Goal: Information Seeking & Learning: Learn about a topic

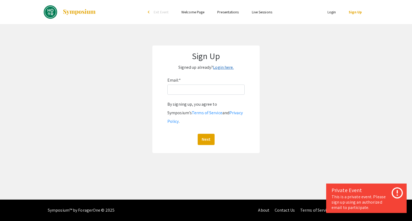
click at [217, 67] on link "Login here." at bounding box center [223, 68] width 21 height 6
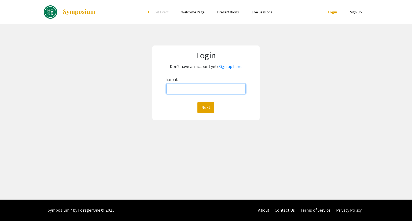
click at [224, 90] on input "Email:" at bounding box center [205, 89] width 79 height 10
type input "sjin16@jhu.edu"
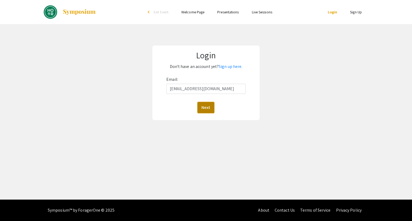
click at [202, 111] on button "Next" at bounding box center [205, 107] width 17 height 11
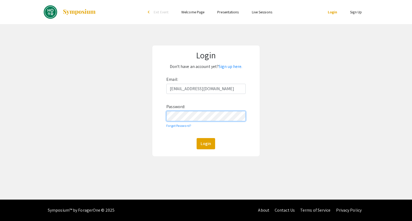
click at [196, 138] on button "Login" at bounding box center [205, 143] width 18 height 11
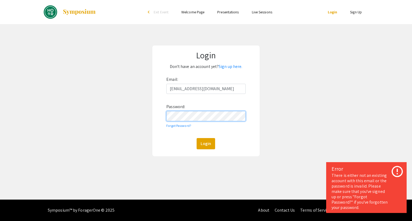
click at [196, 138] on button "Login" at bounding box center [205, 143] width 18 height 11
click at [228, 11] on link "Presentations" at bounding box center [227, 12] width 21 height 5
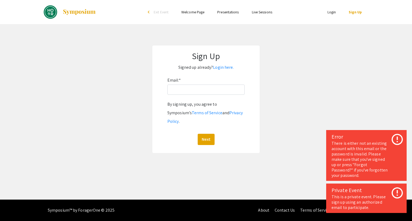
click at [228, 11] on link "Presentations" at bounding box center [227, 12] width 21 height 5
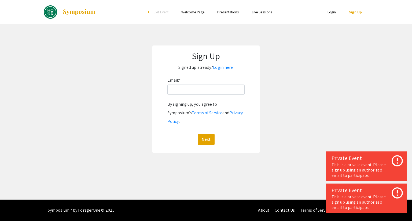
click at [228, 11] on link "Presentations" at bounding box center [227, 12] width 21 height 5
drag, startPoint x: 228, startPoint y: 11, endPoint x: 254, endPoint y: 9, distance: 26.1
click at [254, 9] on li "Live Sessions" at bounding box center [261, 12] width 33 height 6
click at [258, 13] on link "Live Sessions" at bounding box center [262, 12] width 20 height 5
click at [219, 69] on link "Login here." at bounding box center [223, 68] width 21 height 6
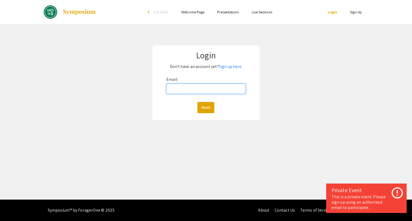
click at [203, 90] on input "Email:" at bounding box center [205, 89] width 79 height 10
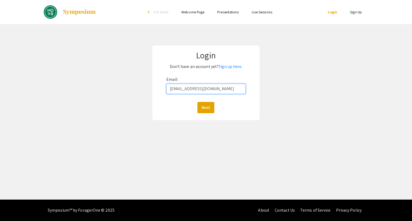
type input "sjin16@jh.edu"
click at [197, 102] on button "Next" at bounding box center [205, 107] width 17 height 11
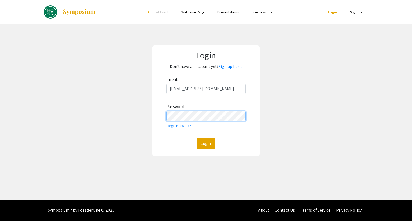
click at [196, 138] on button "Login" at bounding box center [205, 143] width 18 height 11
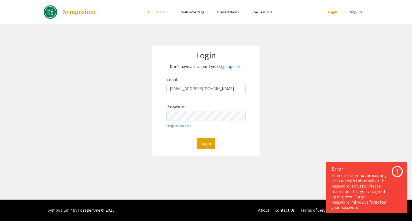
click at [180, 127] on link "Forgot Password?" at bounding box center [178, 126] width 25 height 4
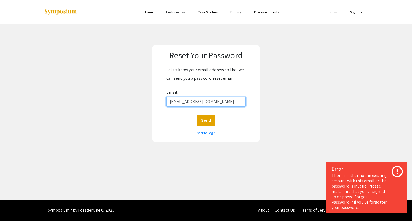
click at [188, 101] on input "sjin16@jh.edu" at bounding box center [205, 102] width 79 height 10
type input "sjin16@jhu.edu"
click at [209, 118] on button "Send" at bounding box center [206, 120] width 18 height 11
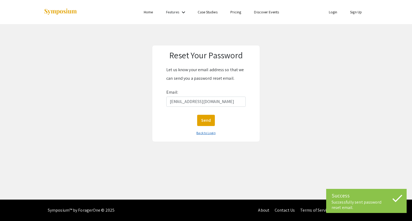
click at [206, 133] on link "Back to Login" at bounding box center [205, 133] width 19 height 4
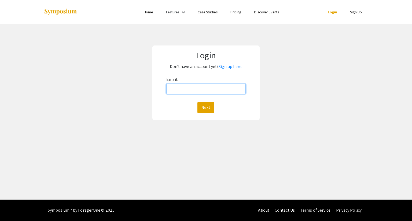
click at [195, 87] on input "Email:" at bounding box center [205, 89] width 79 height 10
type input "sjin16@jhu.edu"
click at [175, 102] on div "Next" at bounding box center [205, 107] width 79 height 11
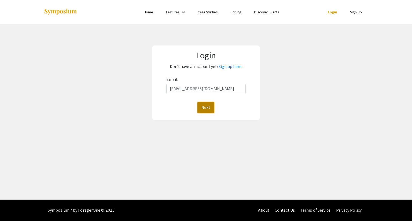
click at [201, 107] on button "Next" at bounding box center [205, 107] width 17 height 11
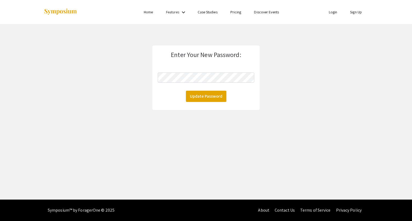
click at [192, 71] on form "Enter Your New Password: Update Password" at bounding box center [206, 76] width 96 height 51
click at [151, 97] on app-authentication-handler "Enter Your New Password: Update Password" at bounding box center [206, 78] width 412 height 65
click at [192, 98] on button "Update Password" at bounding box center [206, 96] width 40 height 11
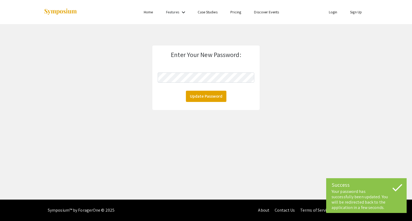
click at [335, 11] on link "Login" at bounding box center [333, 12] width 9 height 5
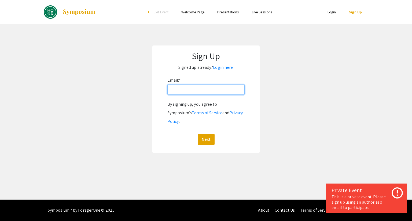
click at [189, 90] on input "Email: *" at bounding box center [205, 90] width 77 height 10
type input "sjin16@jhu.edu"
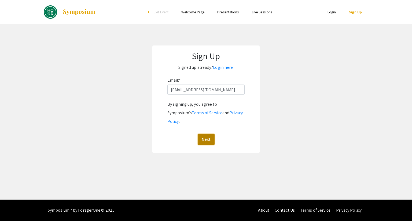
click at [210, 135] on button "Next" at bounding box center [206, 139] width 17 height 11
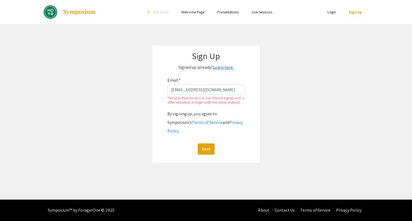
click at [222, 69] on link "Login here." at bounding box center [223, 68] width 21 height 6
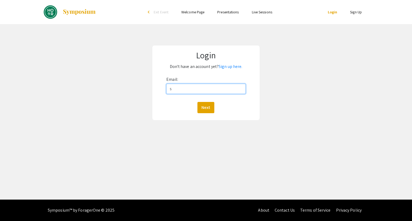
click at [203, 88] on input "s" at bounding box center [205, 89] width 79 height 10
type input "sjin16@jhu.edu"
click at [197, 102] on button "Next" at bounding box center [205, 107] width 17 height 11
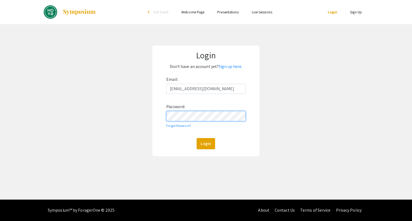
click at [196, 138] on button "Login" at bounding box center [205, 143] width 18 height 11
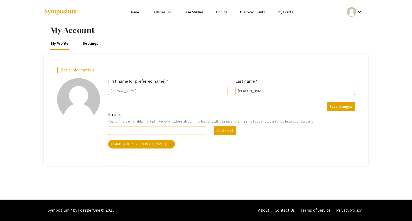
click at [160, 14] on link "Features" at bounding box center [158, 12] width 13 height 5
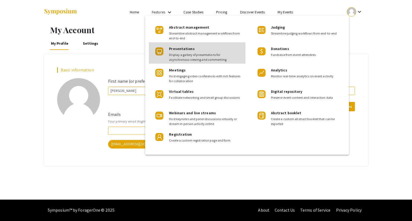
click at [178, 51] on div "Presentations Display a gallery of presentations for asynchronous viewing and c…" at bounding box center [205, 52] width 72 height 20
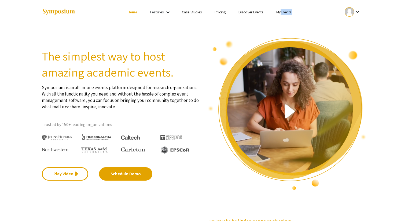
drag, startPoint x: 278, startPoint y: 8, endPoint x: 280, endPoint y: 12, distance: 4.9
click at [280, 12] on div "Skip navigation Home Features keyboard_arrow_down Case Studies Pricing Discover…" at bounding box center [204, 12] width 324 height 24
click at [280, 12] on link "My Events" at bounding box center [283, 12] width 15 height 5
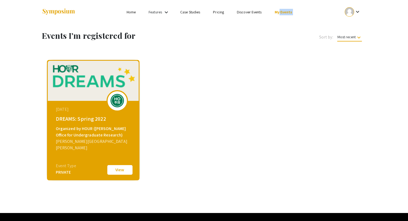
click at [84, 80] on img at bounding box center [93, 80] width 92 height 41
click at [113, 168] on button "View" at bounding box center [119, 170] width 27 height 11
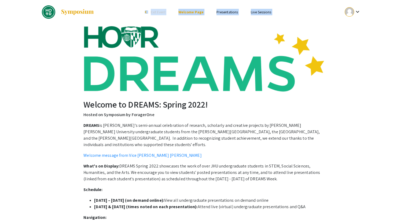
click at [203, 25] on div "Welcome to DREAMS: Spring 2022! Hosted on Symposium by ForagerOne DREAMS is JHU…" at bounding box center [204, 188] width 340 height 328
click at [223, 14] on link "Presentations" at bounding box center [226, 12] width 21 height 5
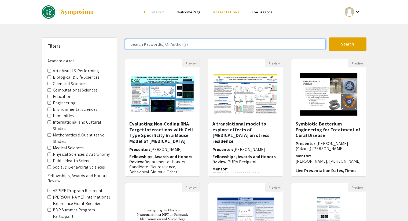
click at [202, 45] on input "Search Keyword(s) Or Author(s)" at bounding box center [225, 44] width 200 height 10
type input "samuel"
click at [329, 38] on button "Search" at bounding box center [348, 44] width 38 height 13
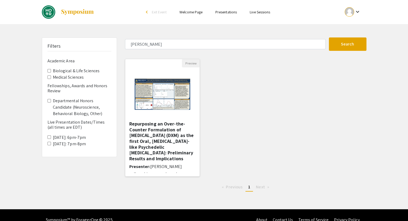
click at [157, 126] on h5 "Repurposing an Over-the-Counter Formulation of Dextromethorphan (DXM) as the fi…" at bounding box center [162, 141] width 66 height 40
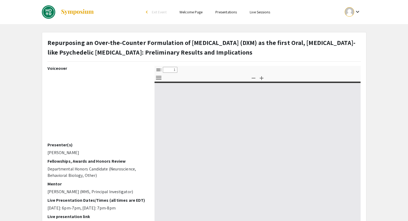
select select "custom"
type input "0"
select select "custom"
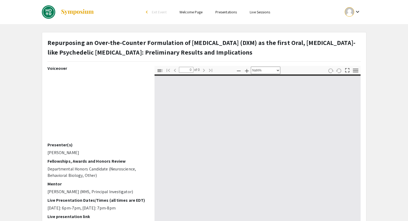
type input "1"
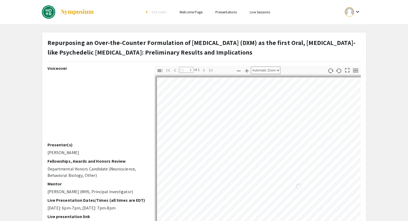
select select "auto"
